Goal: Task Accomplishment & Management: Manage account settings

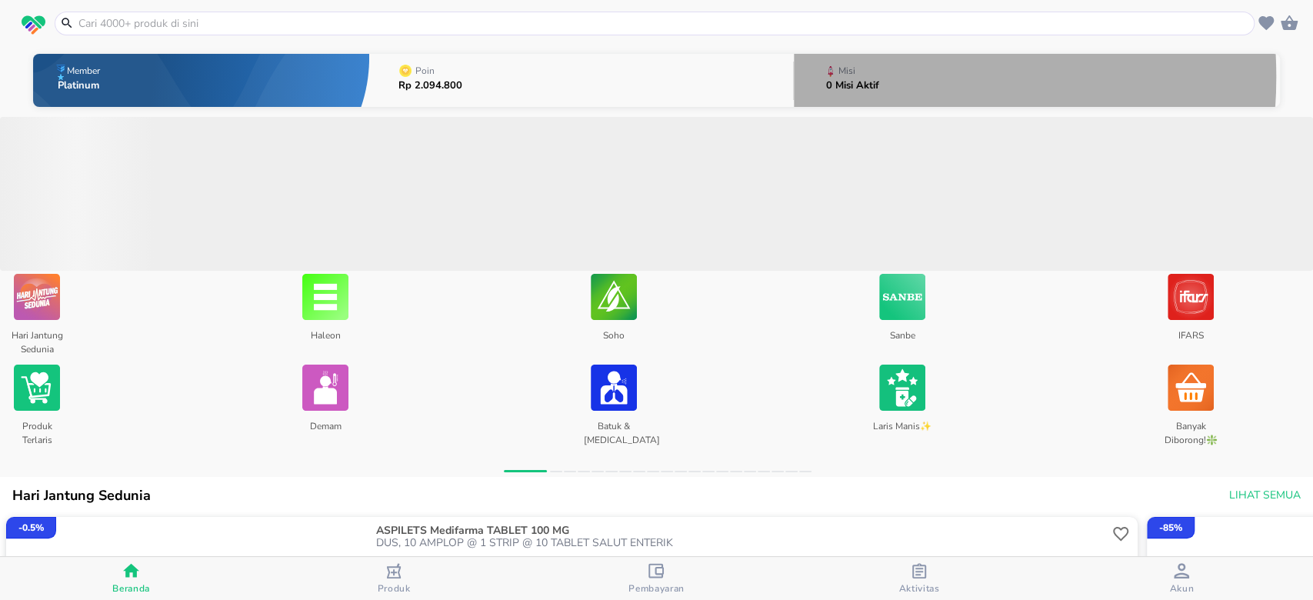
click at [835, 77] on div "Misi" at bounding box center [846, 70] width 23 height 15
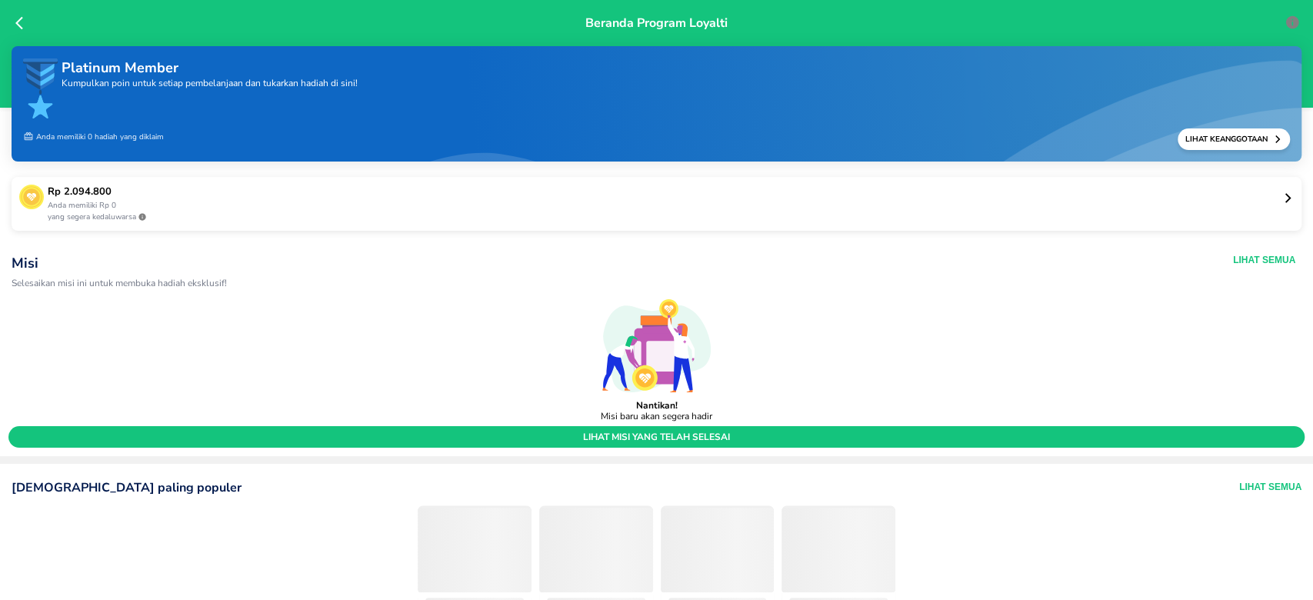
click at [1240, 263] on button "Lihat Semua" at bounding box center [1264, 260] width 62 height 12
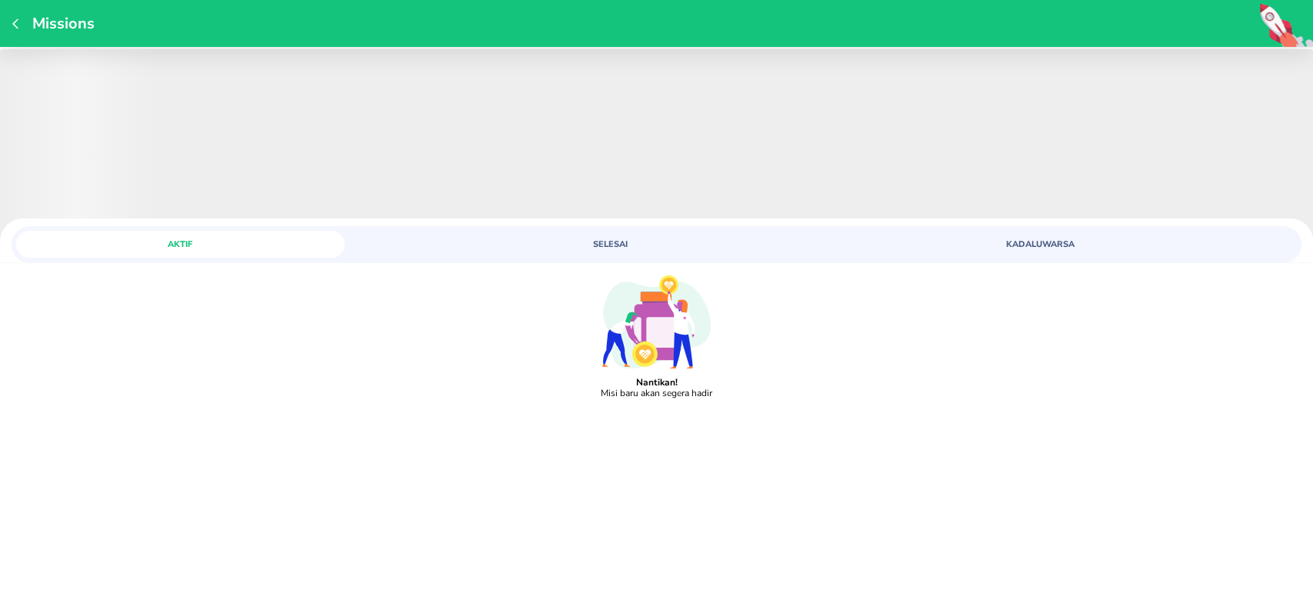
click at [22, 28] on icon "button" at bounding box center [18, 24] width 12 height 12
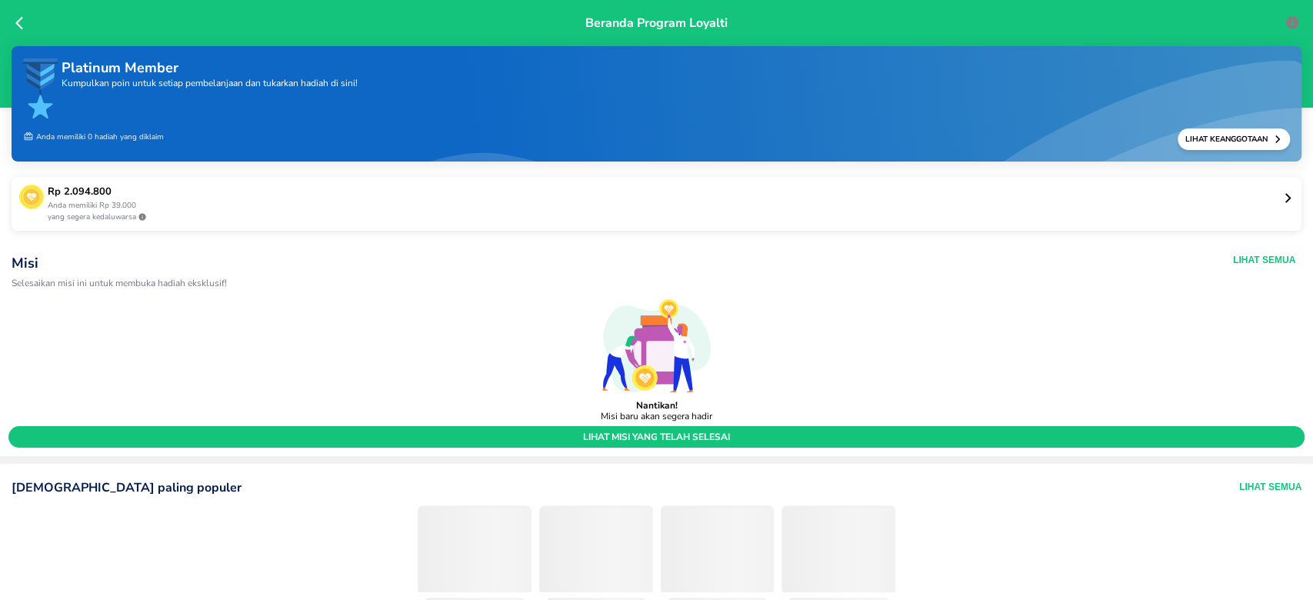
click at [22, 20] on icon at bounding box center [22, 22] width 15 height 15
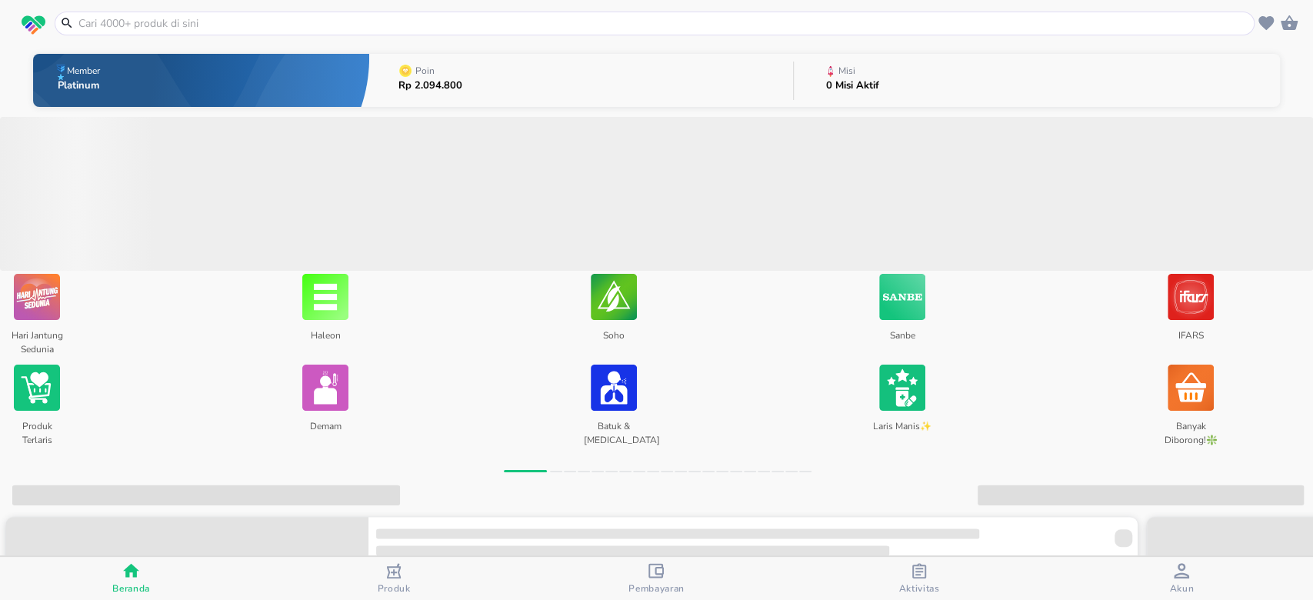
click at [1187, 578] on div "button" at bounding box center [1181, 572] width 15 height 19
